Goal: Transaction & Acquisition: Purchase product/service

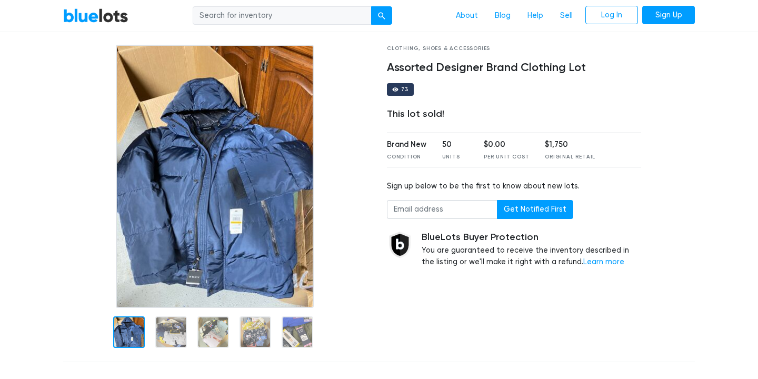
scroll to position [27, 0]
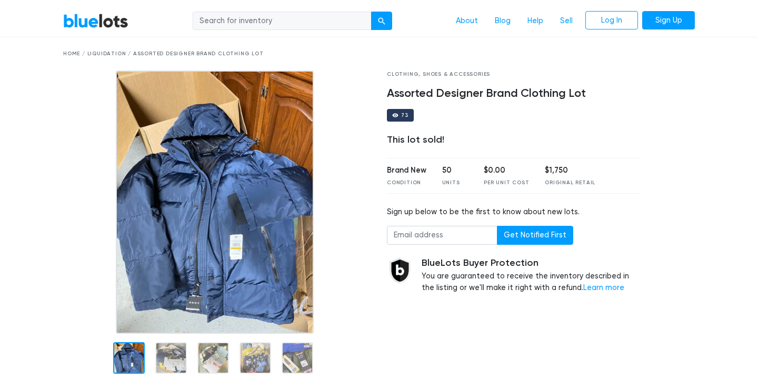
click at [303, 228] on img at bounding box center [215, 202] width 198 height 263
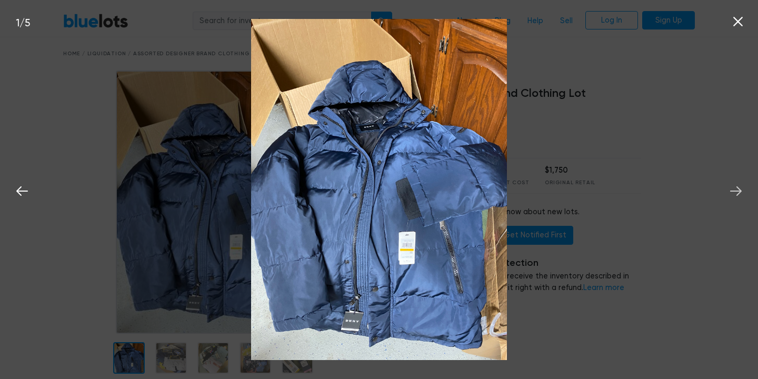
click at [737, 188] on icon at bounding box center [736, 190] width 12 height 9
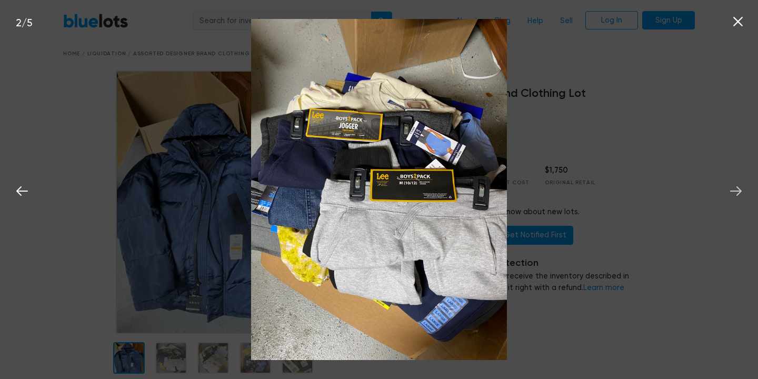
click at [737, 188] on icon at bounding box center [736, 191] width 16 height 16
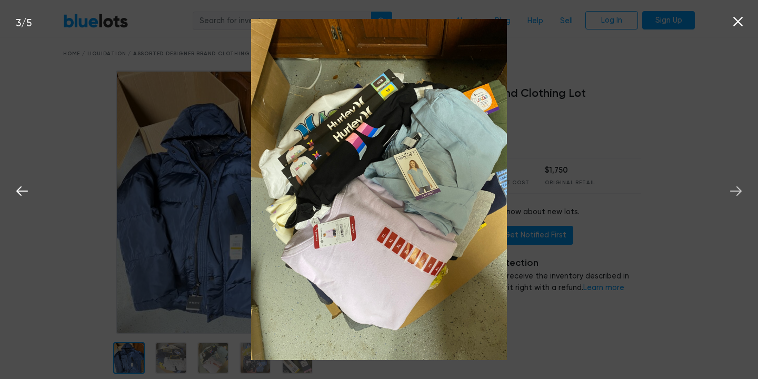
click at [737, 188] on icon at bounding box center [736, 191] width 16 height 16
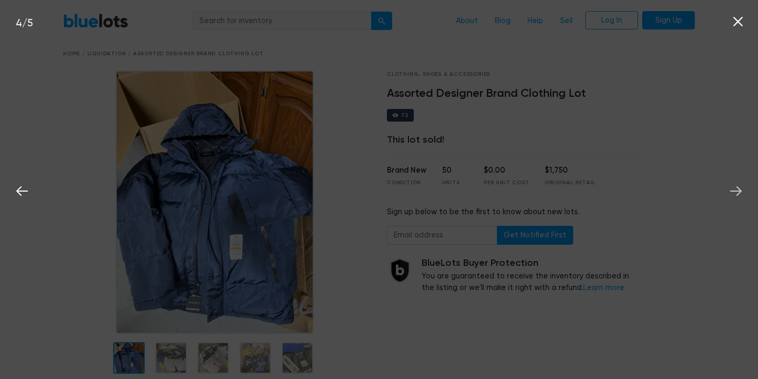
click at [737, 188] on icon at bounding box center [736, 191] width 16 height 16
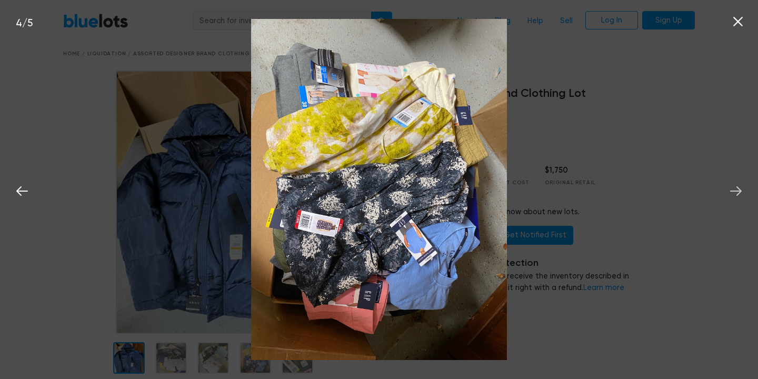
click at [737, 188] on icon at bounding box center [736, 191] width 16 height 16
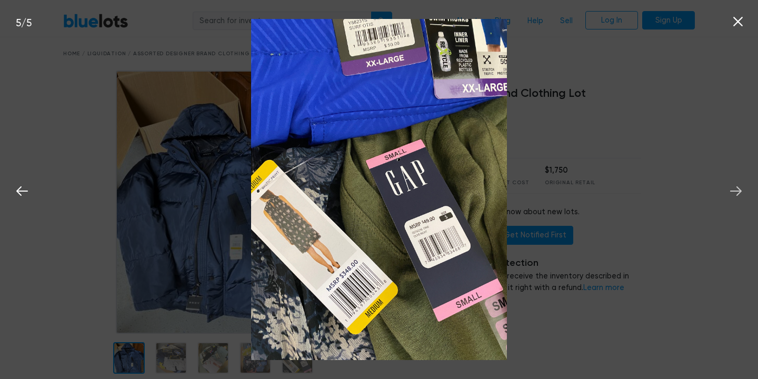
click at [737, 188] on icon at bounding box center [736, 191] width 16 height 16
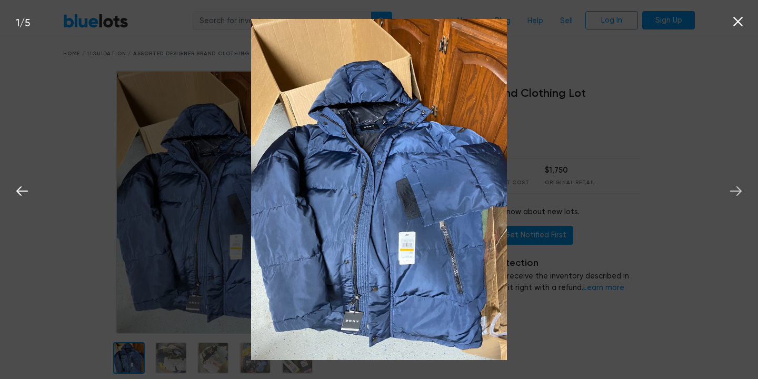
click at [737, 188] on icon at bounding box center [736, 191] width 16 height 16
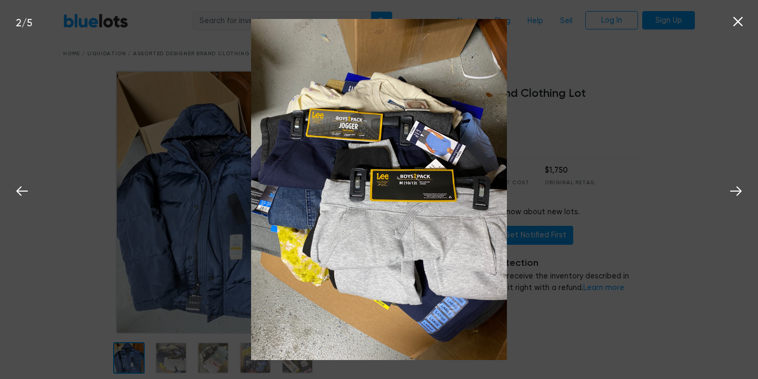
click at [750, 27] on div "2 / 5" at bounding box center [379, 189] width 758 height 379
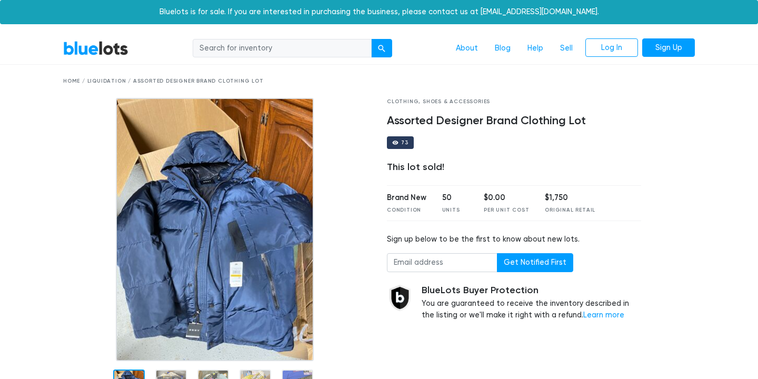
click at [301, 49] on input "search" at bounding box center [282, 48] width 179 height 19
type input "clothings"
click at [383, 47] on button "submit" at bounding box center [381, 48] width 21 height 19
